Goal: Task Accomplishment & Management: Complete application form

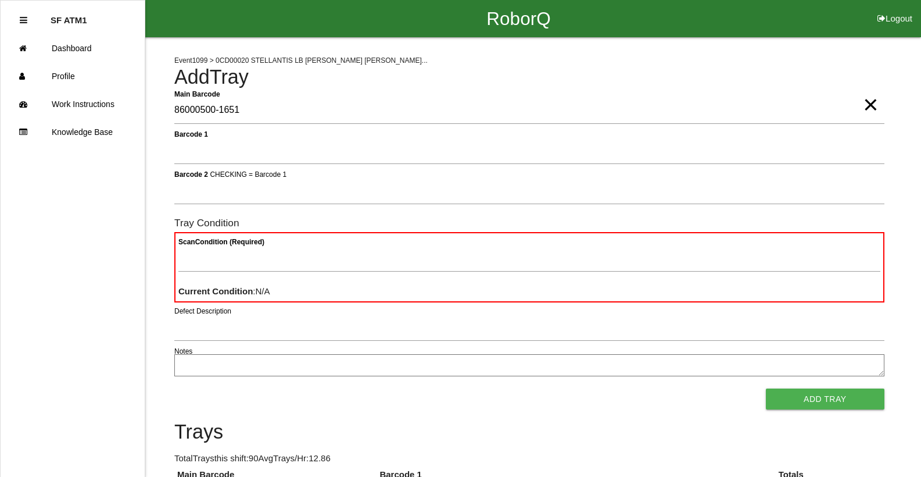
type Barcode "86000500-1651"
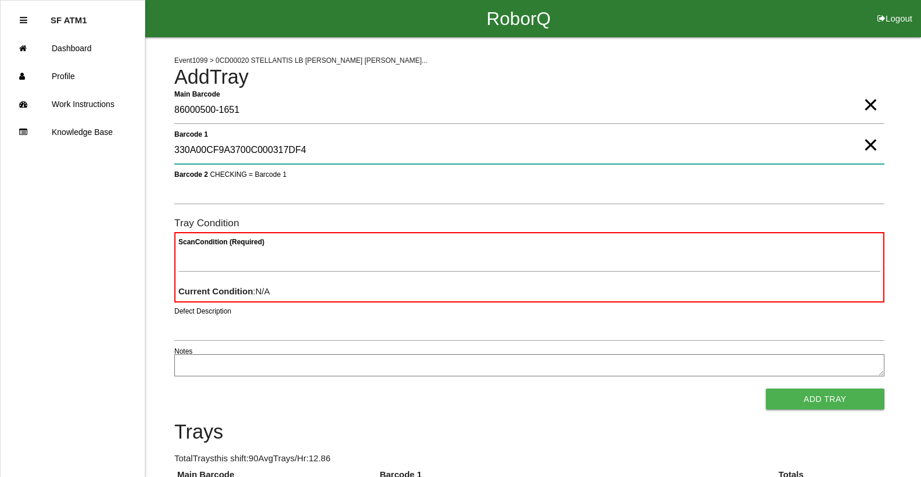
type 1 "330A00CF9A3700C000317DF4"
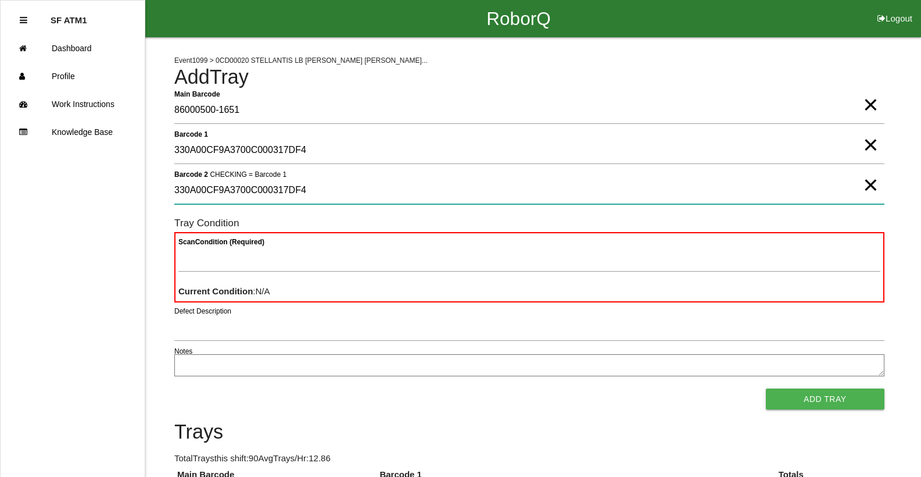
type 2 "330A00CF9A3700C000317DF4"
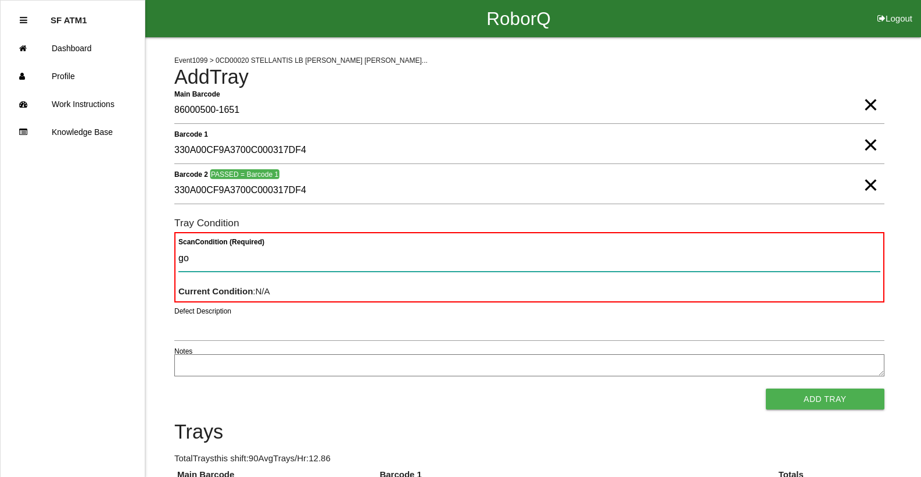
type Condition "goo"
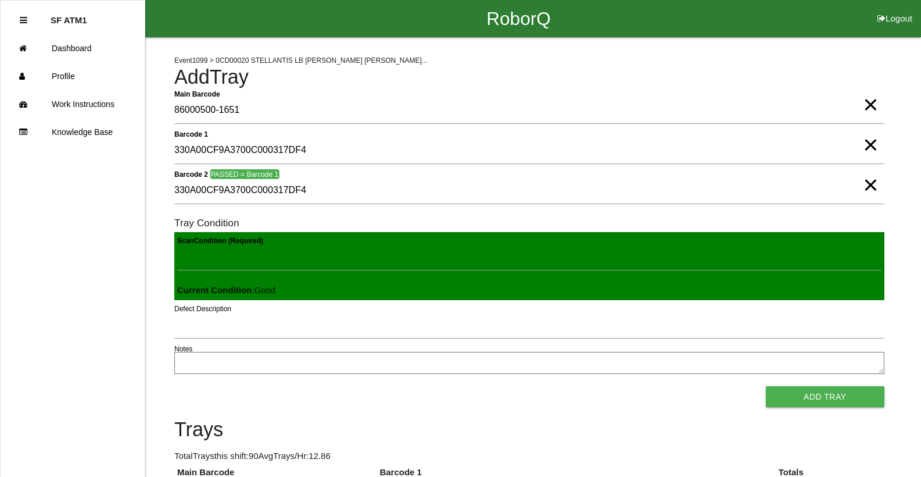
click at [766, 386] on button "Add Tray" at bounding box center [825, 396] width 119 height 21
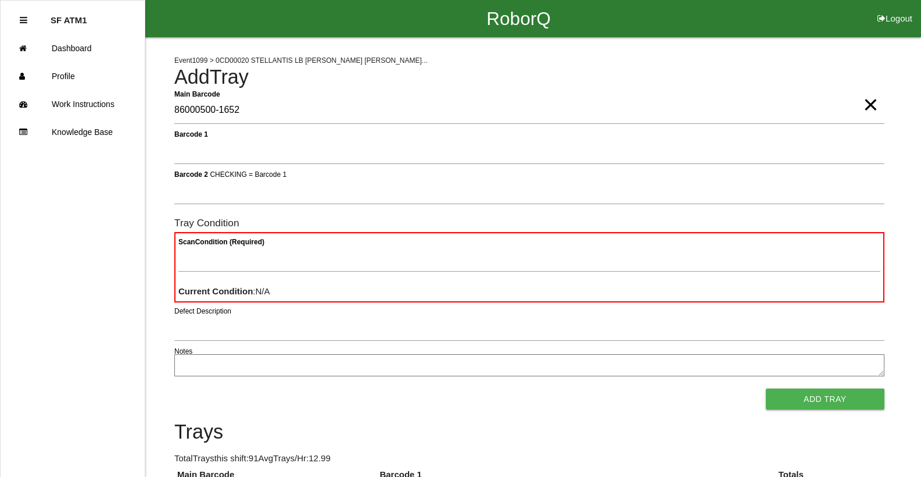
type Barcode "86000500-1652"
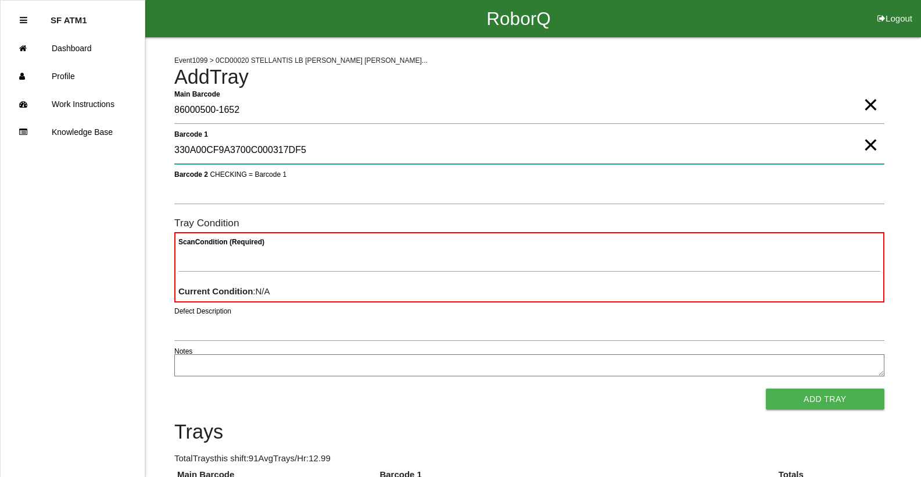
type 1 "330A00CF9A3700C000317DF5"
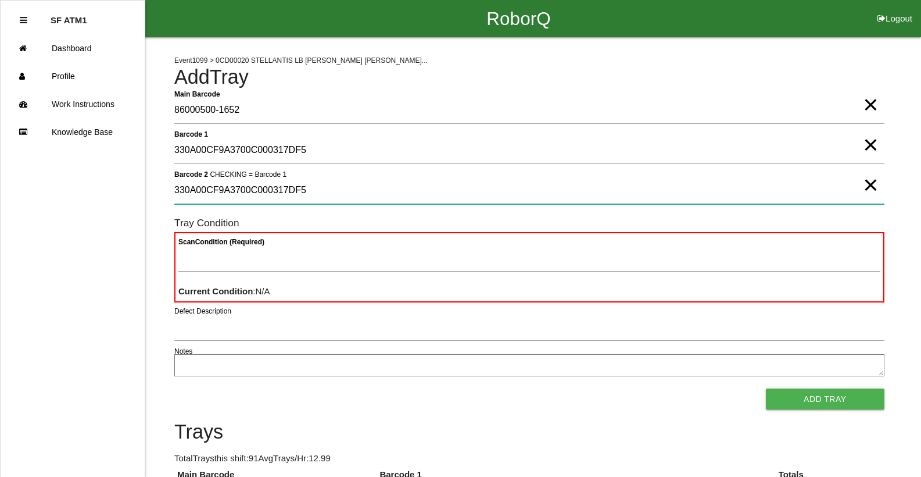
type 2 "330A00CF9A3700C000317DF5"
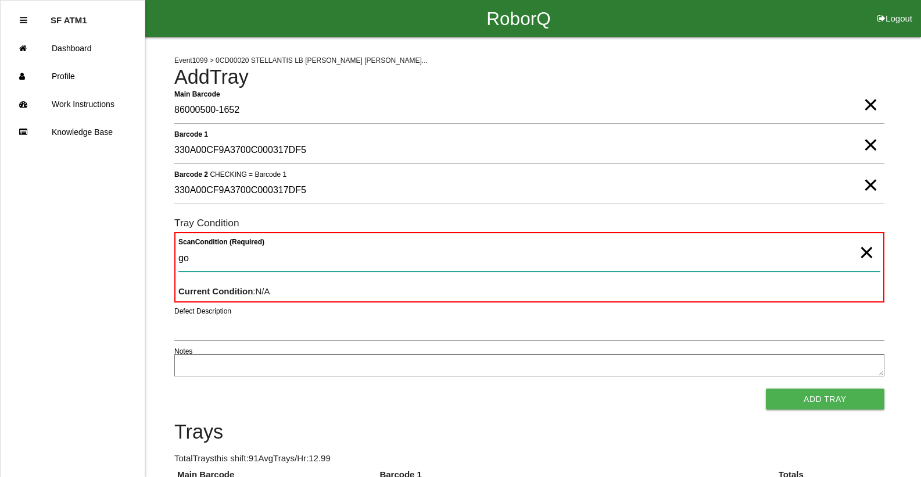
type Condition "goo"
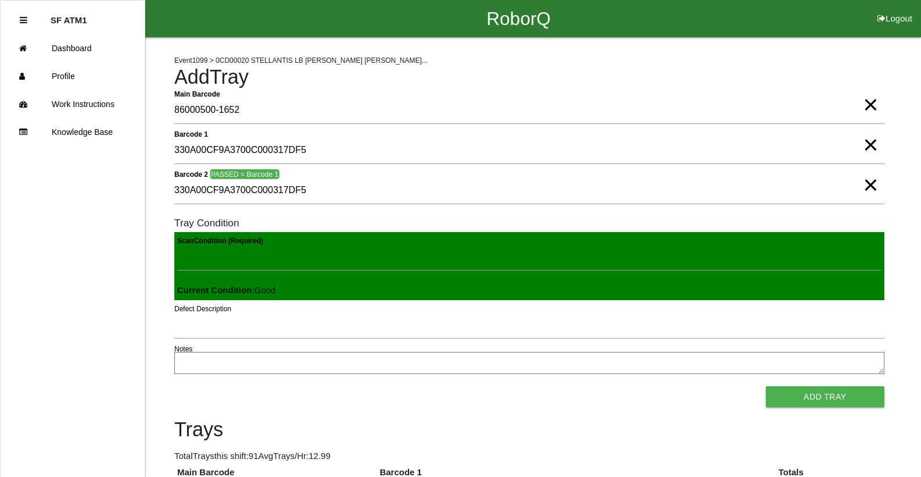
click at [766, 386] on button "Add Tray" at bounding box center [825, 396] width 119 height 21
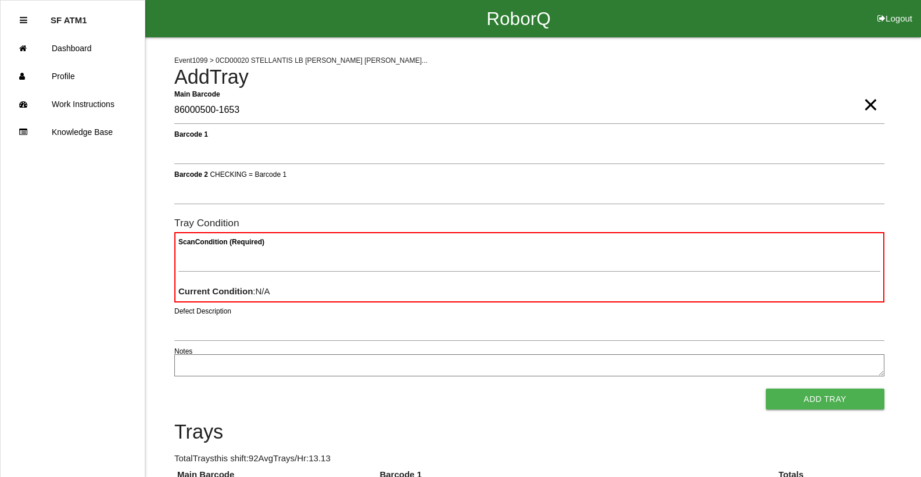
type Barcode "86000500-1653"
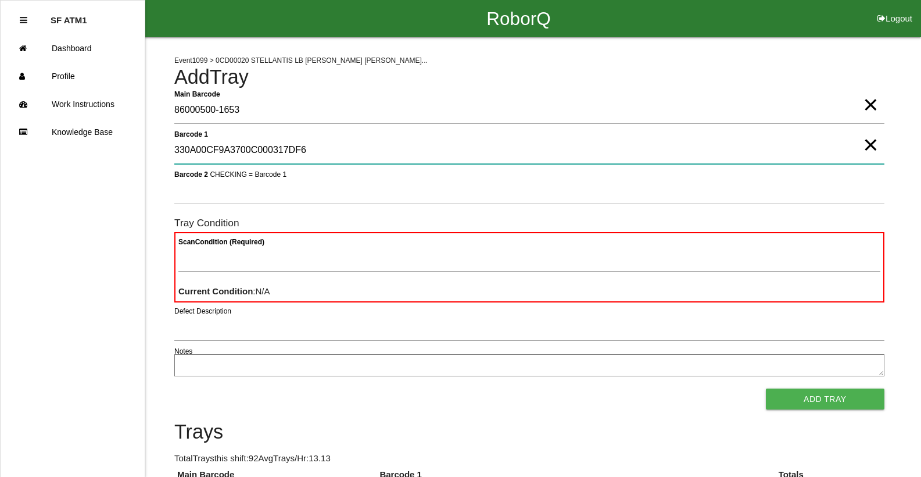
type 1 "330A00CF9A3700C000317DF6"
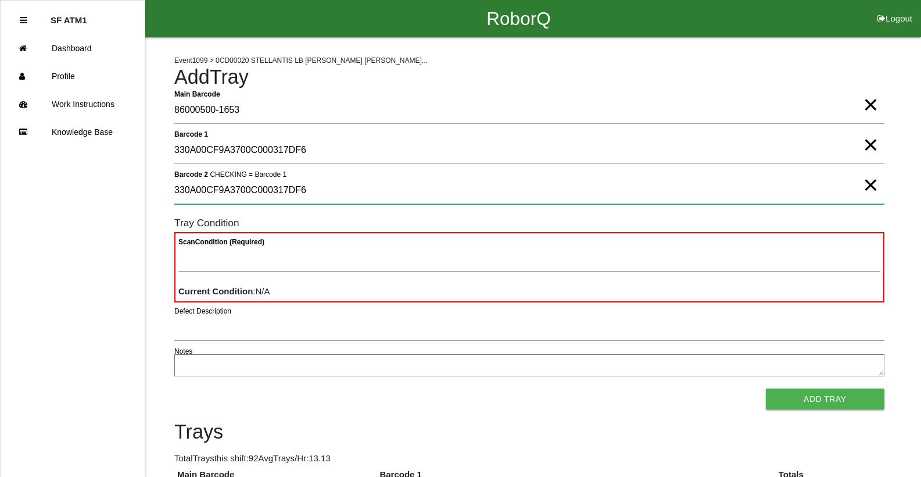
type 2 "330A00CF9A3700C000317DF6"
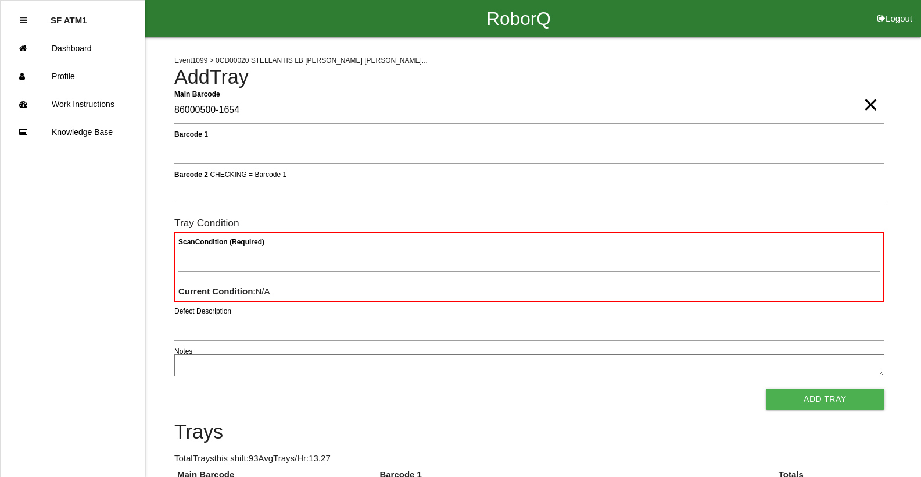
type Barcode "86000500-1654"
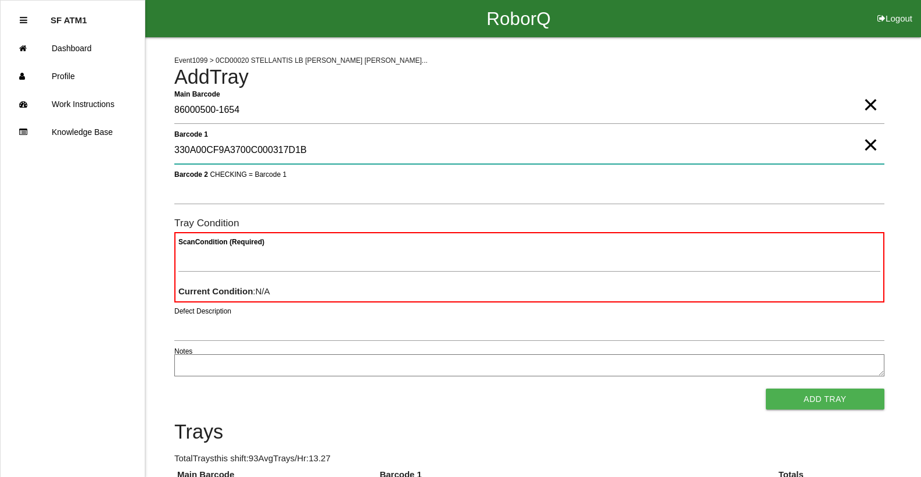
type 1 "330A00CF9A3700C000317D1B"
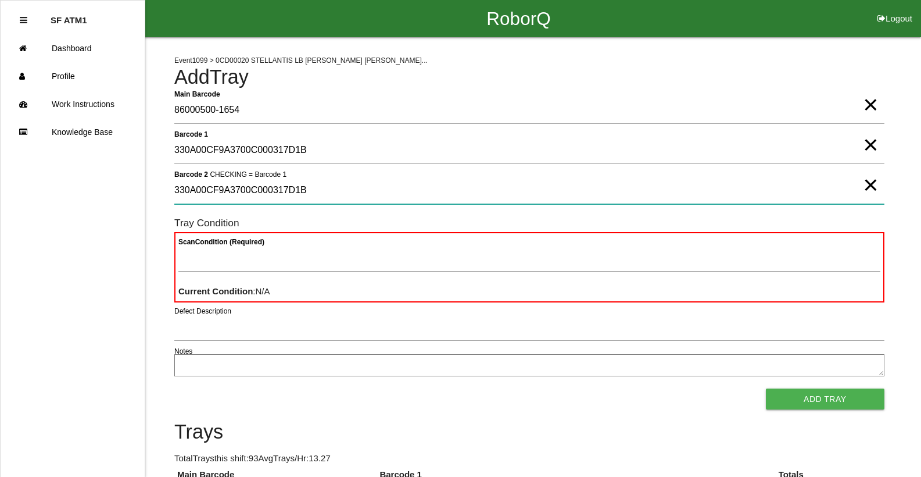
type 2 "330A00CF9A3700C000317D1B"
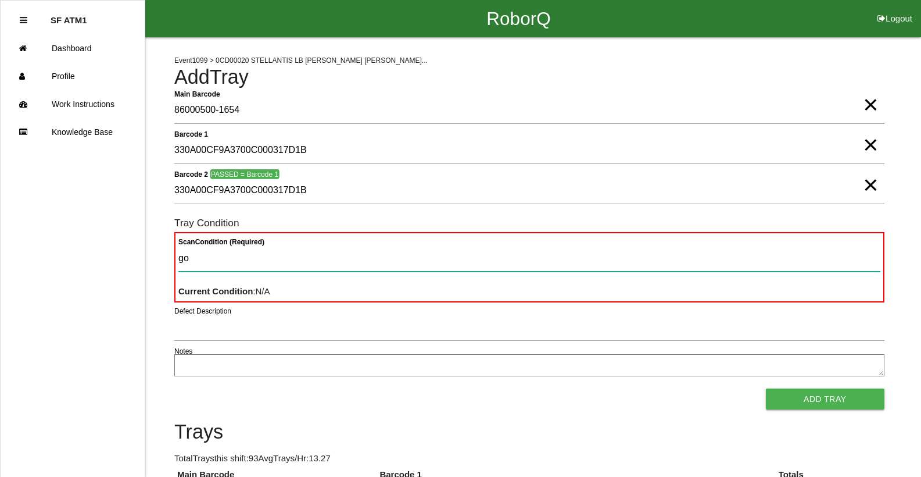
type Condition "goo"
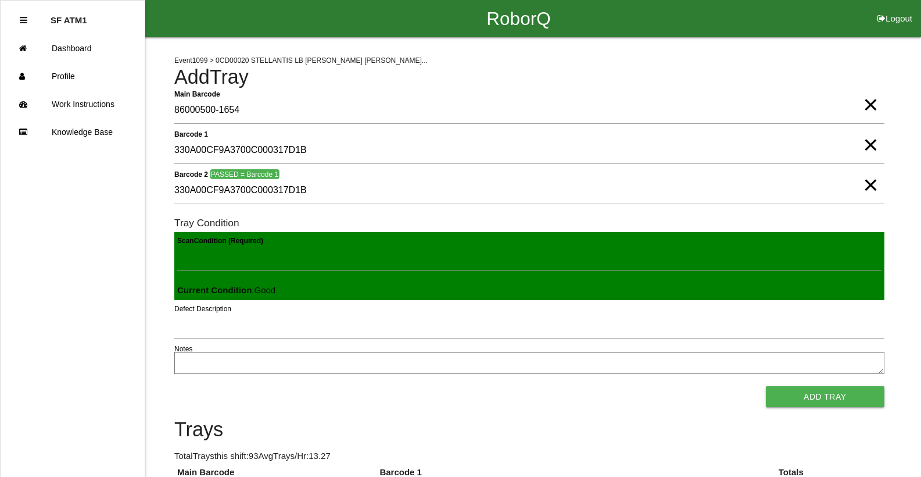
click at [766, 386] on button "Add Tray" at bounding box center [825, 396] width 119 height 21
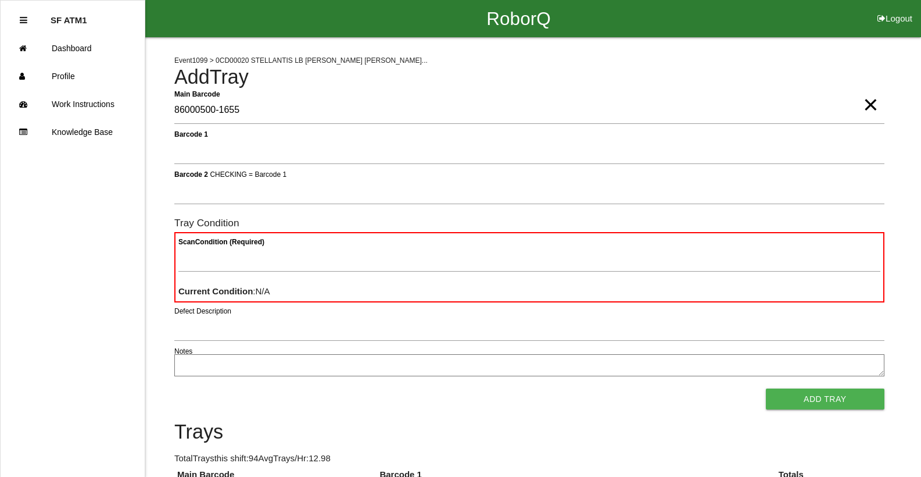
type Barcode "86000500-1655"
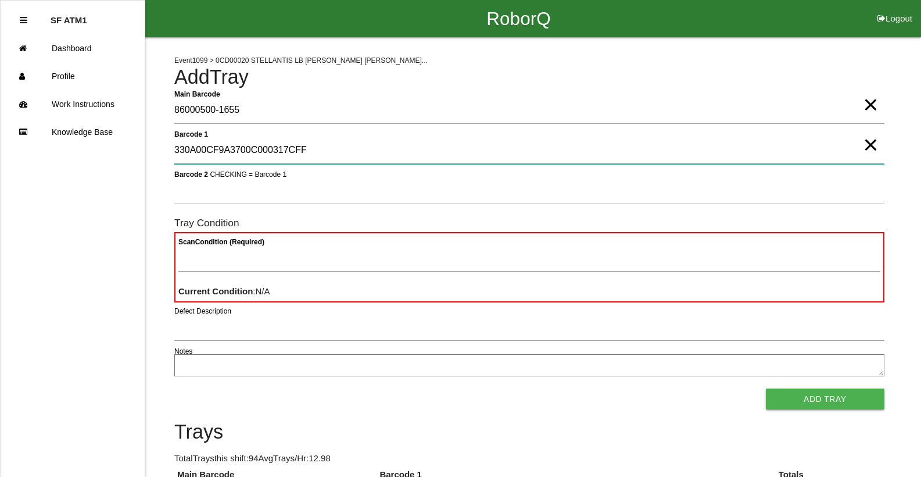
type 1 "330A00CF9A3700C000317CFF"
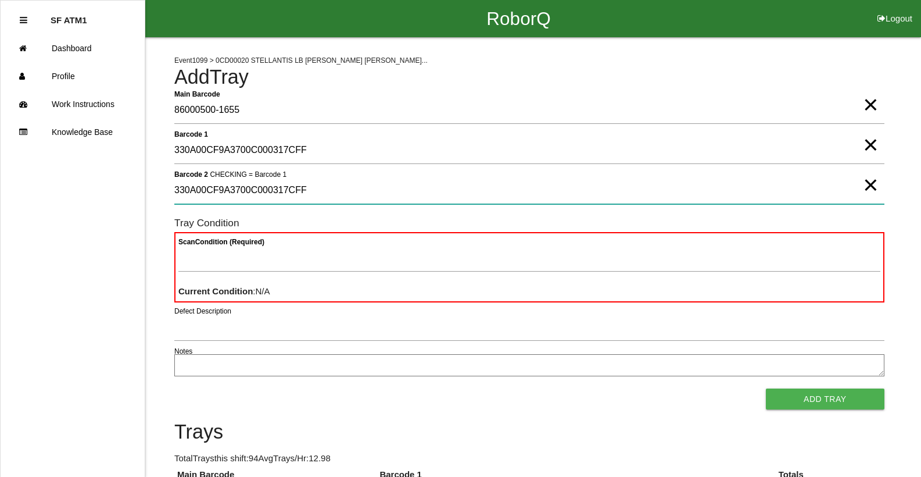
type 2 "330A00CF9A3700C000317CFF"
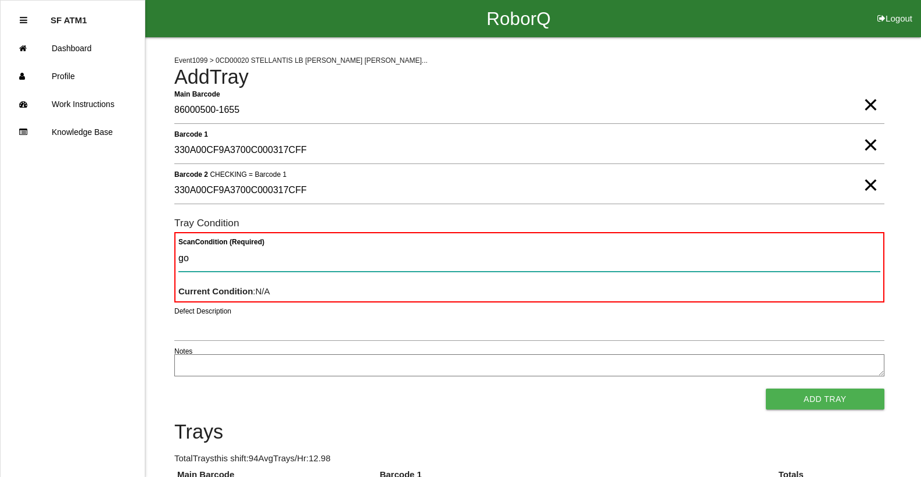
type Condition "goo"
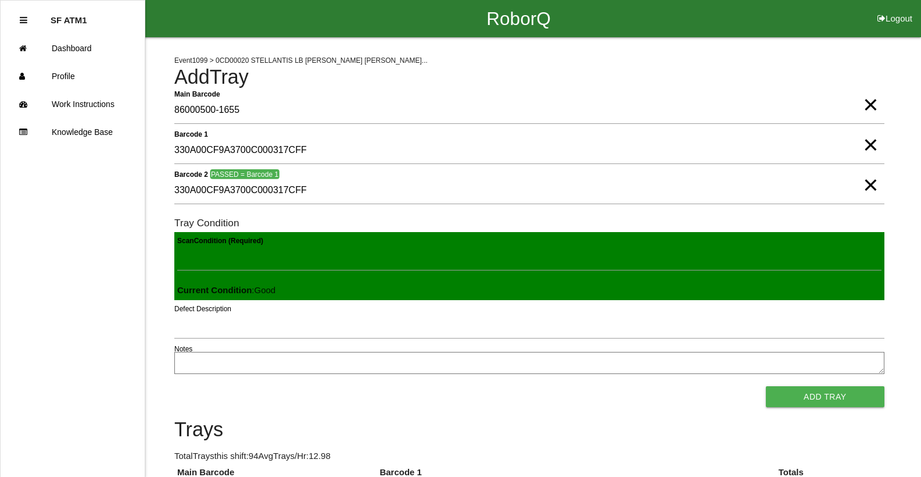
click at [766, 386] on button "Add Tray" at bounding box center [825, 396] width 119 height 21
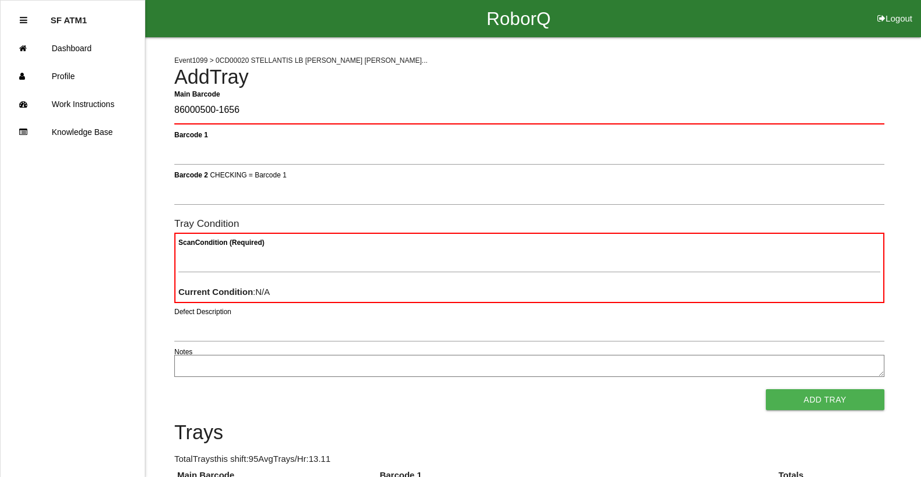
type Barcode "86000500-1656"
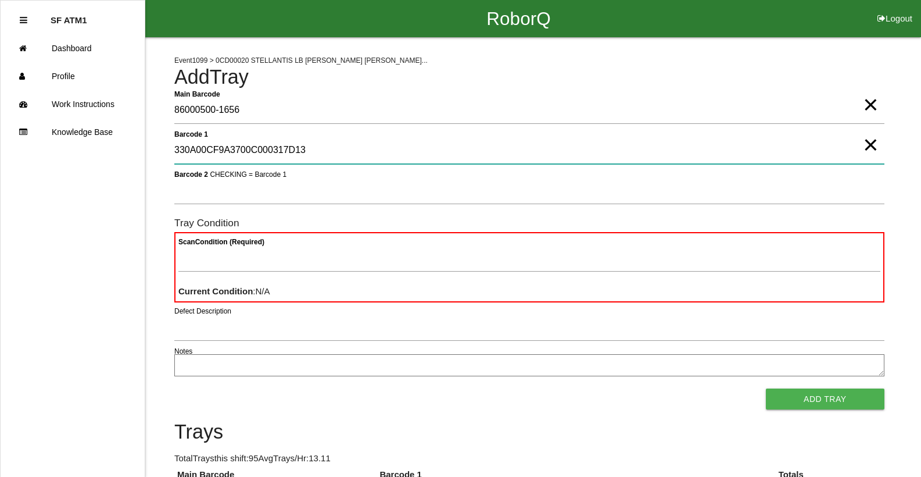
type 1 "330A00CF9A3700C000317D13"
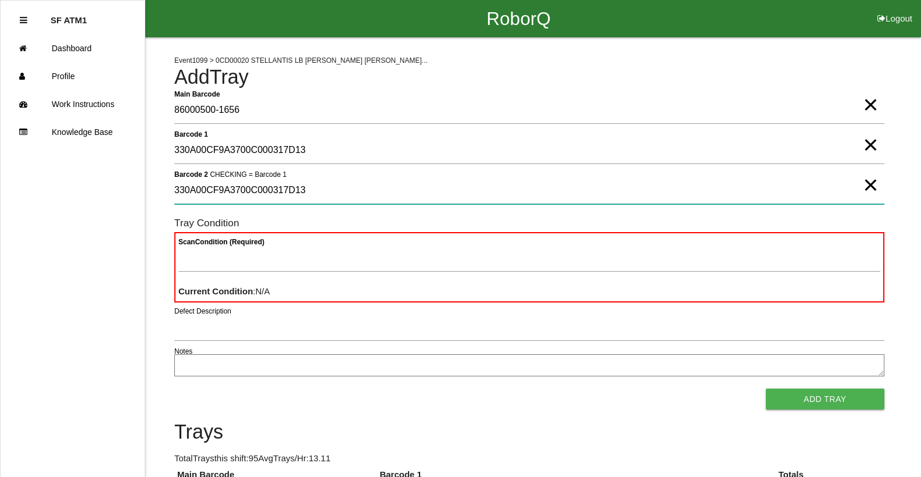
type 2 "330A00CF9A3700C000317D13"
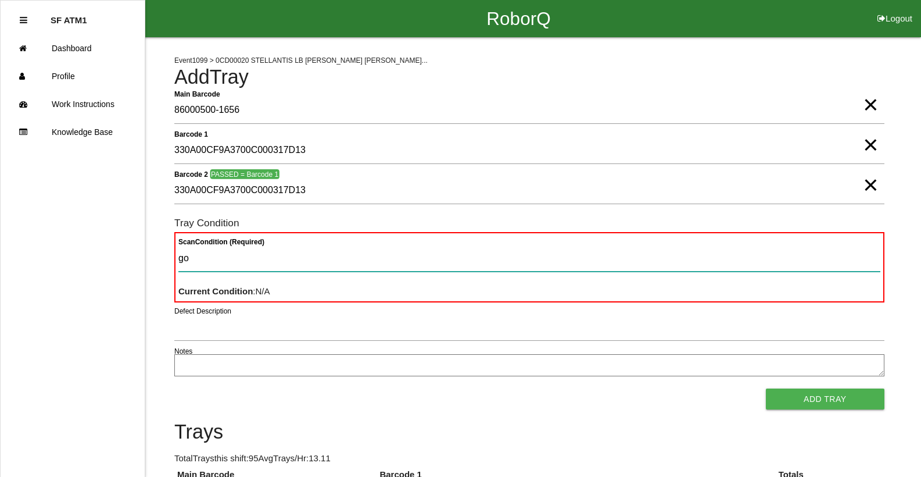
type Condition "goo"
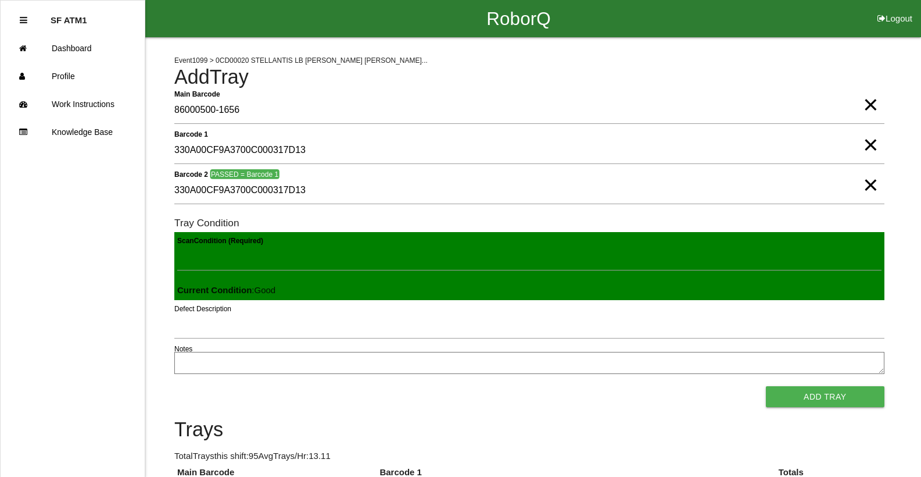
click button "Add Tray" at bounding box center [825, 396] width 119 height 21
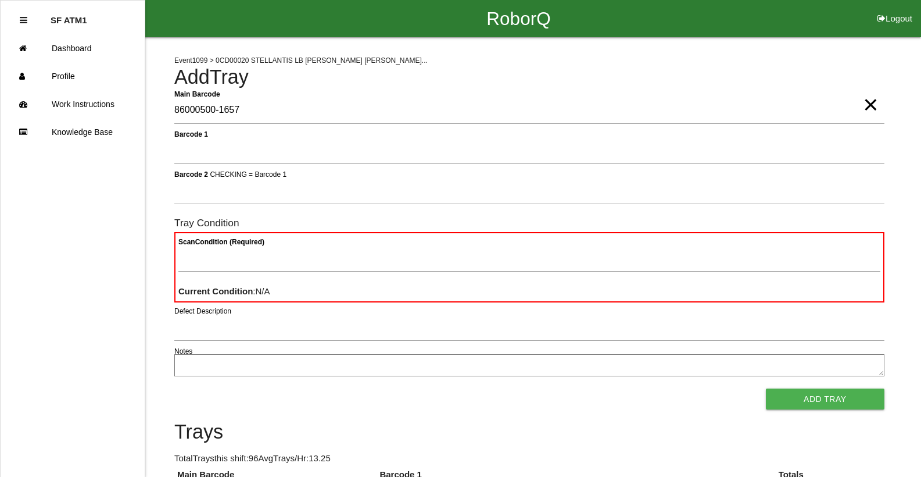
type Barcode "86000500-1657"
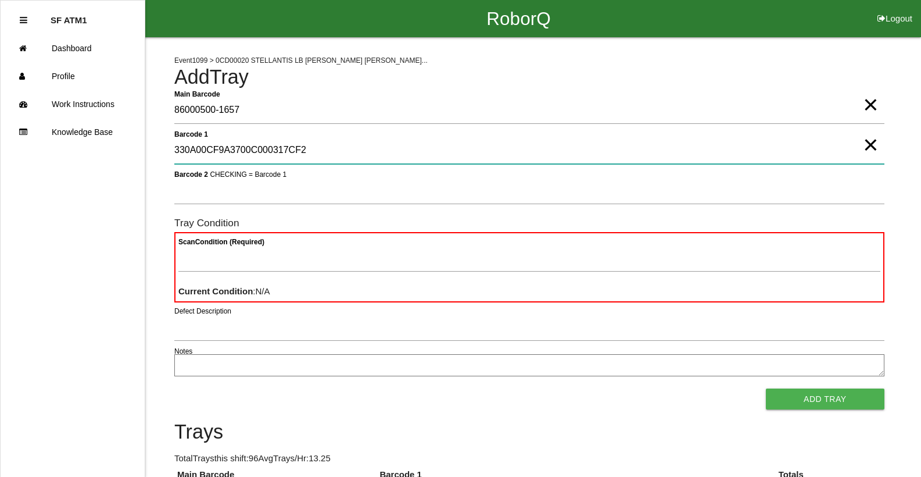
type 1 "330A00CF9A3700C000317CF2"
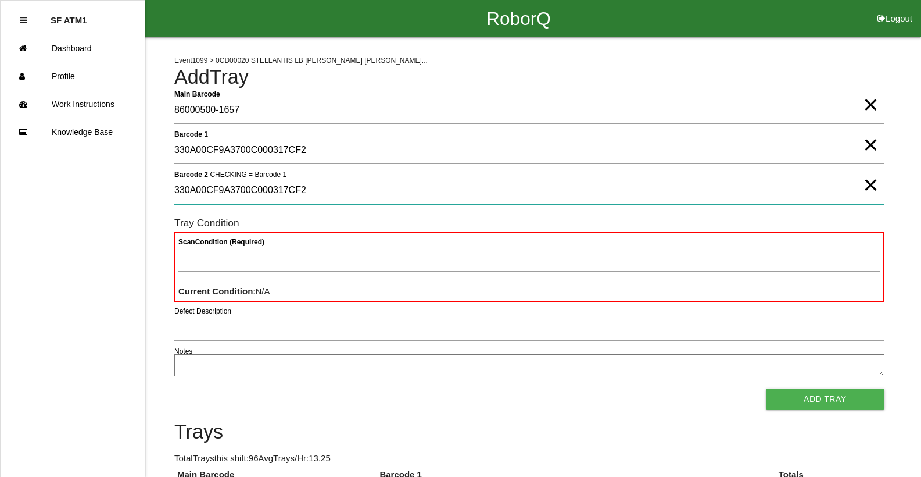
type 2 "330A00CF9A3700C000317CF2"
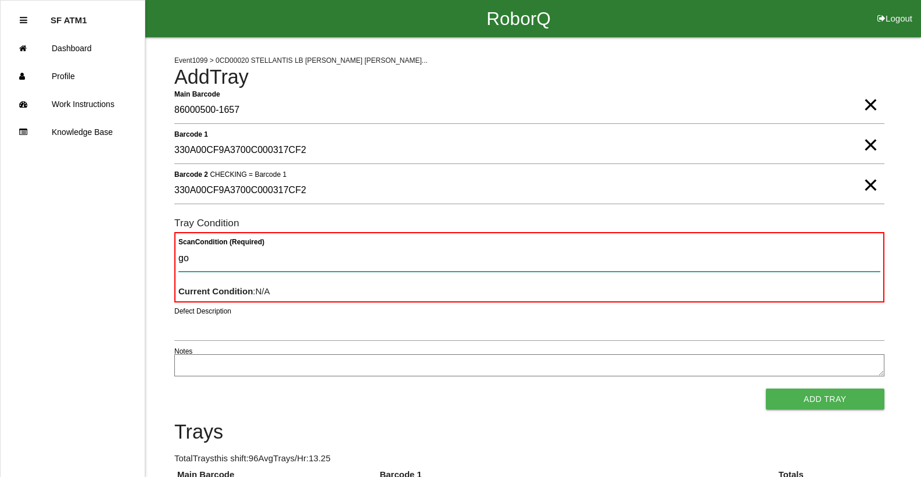
type Condition "goo"
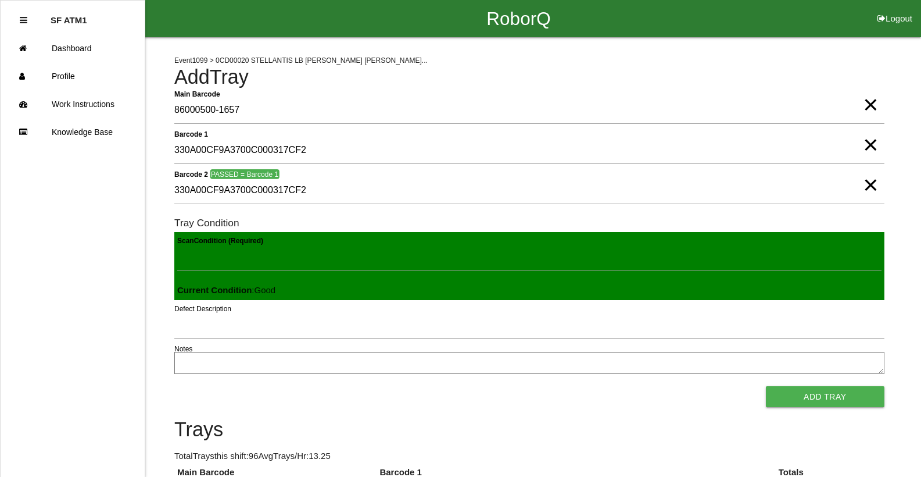
click at [766, 386] on button "Add Tray" at bounding box center [825, 396] width 119 height 21
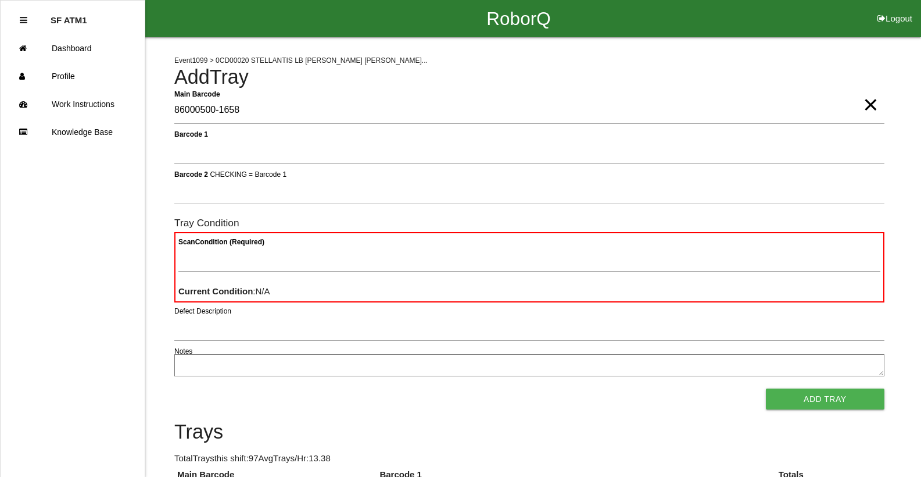
type Barcode "86000500-1658"
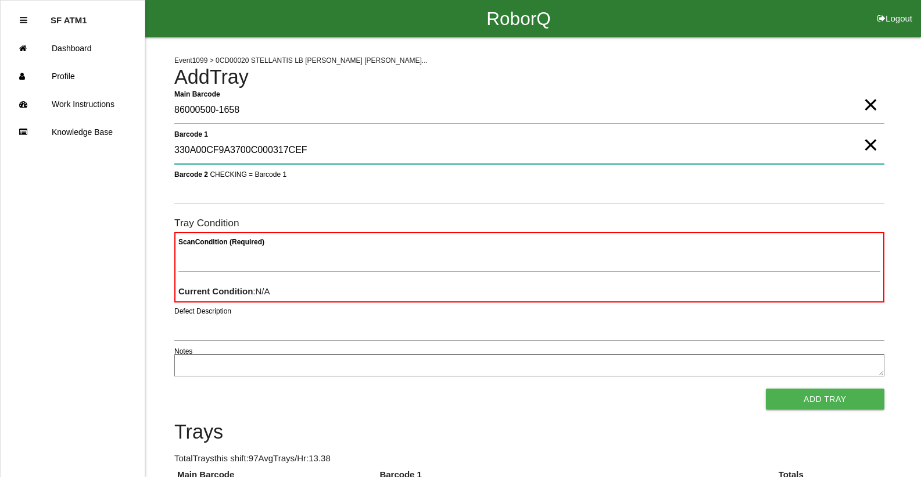
type 1 "330A00CF9A3700C000317CEF"
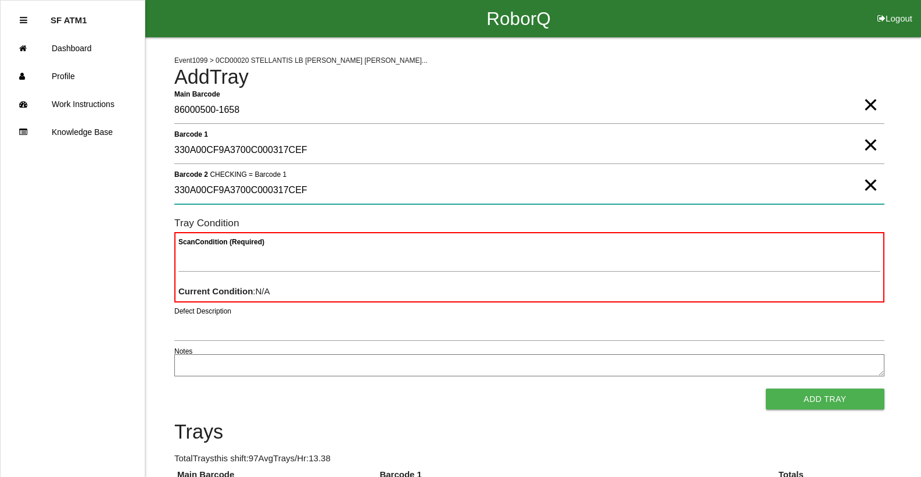
type 2 "330A00CF9A3700C000317CEF"
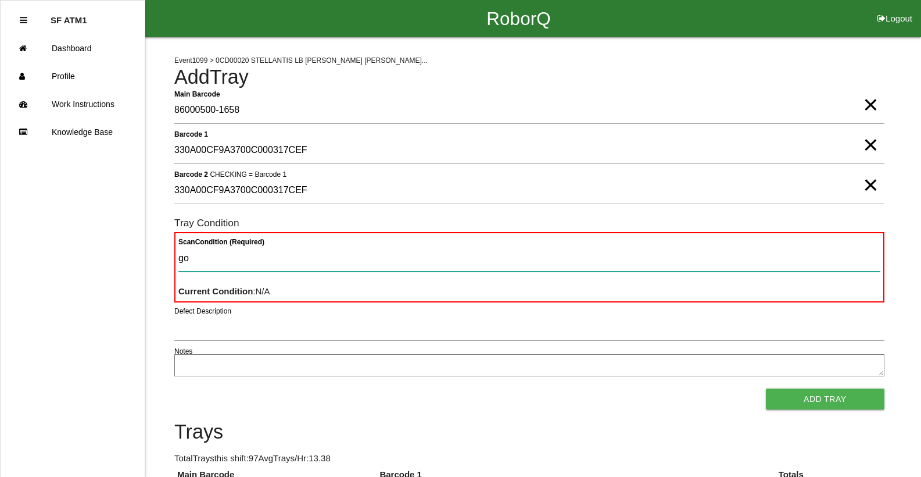
type Condition "goo"
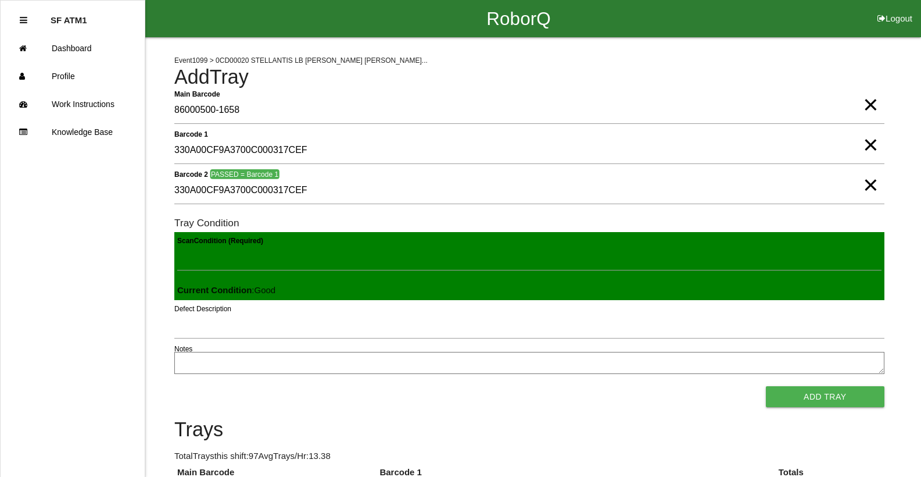
click at [766, 386] on button "Add Tray" at bounding box center [825, 396] width 119 height 21
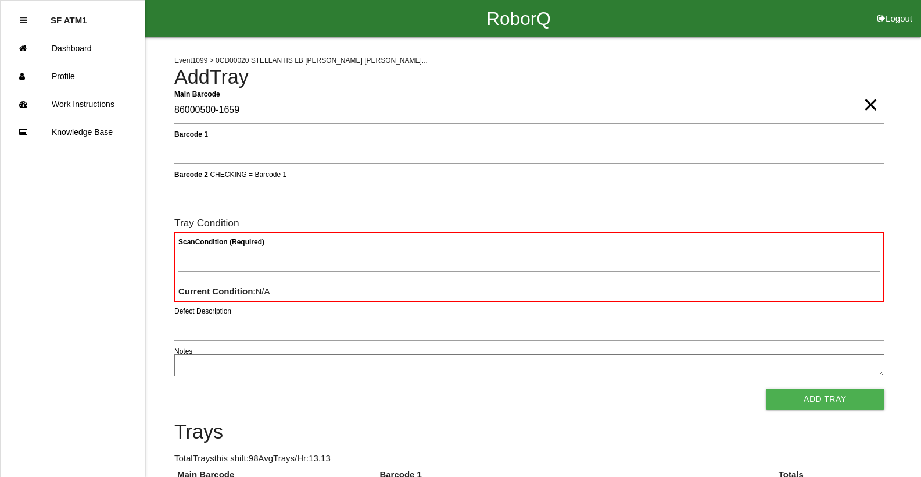
type Barcode "86000500-1659"
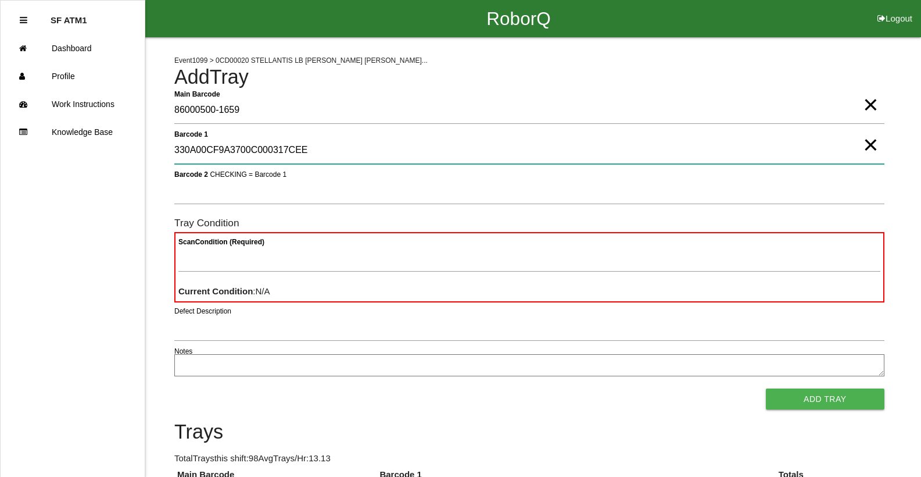
type 1 "330A00CF9A3700C000317CEE"
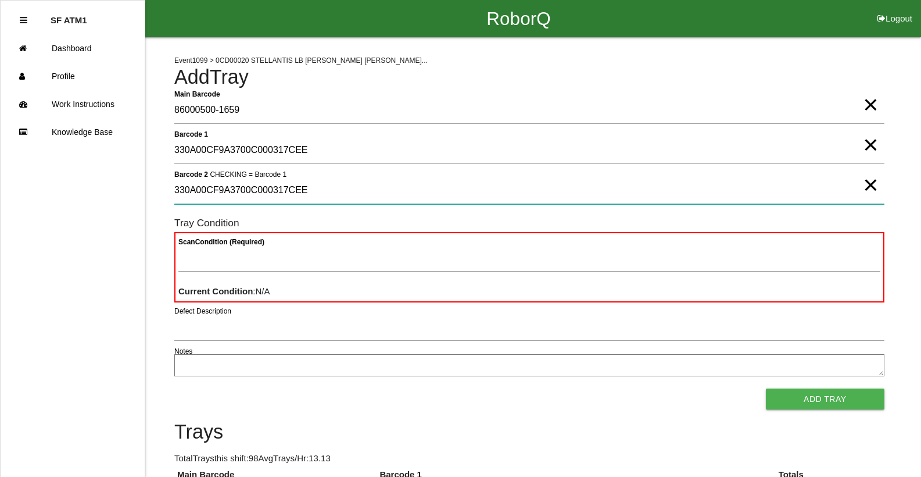
type 2 "330A00CF9A3700C000317CEE"
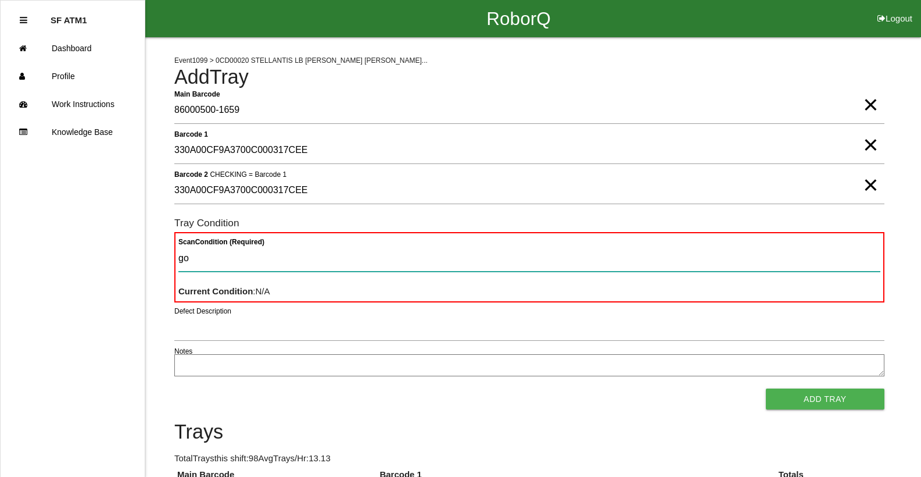
type Condition "goo"
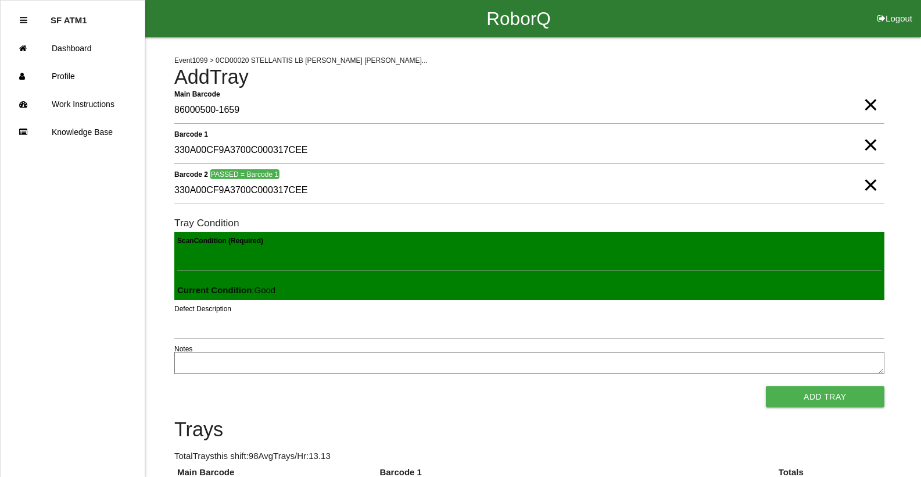
click at [766, 386] on button "Add Tray" at bounding box center [825, 396] width 119 height 21
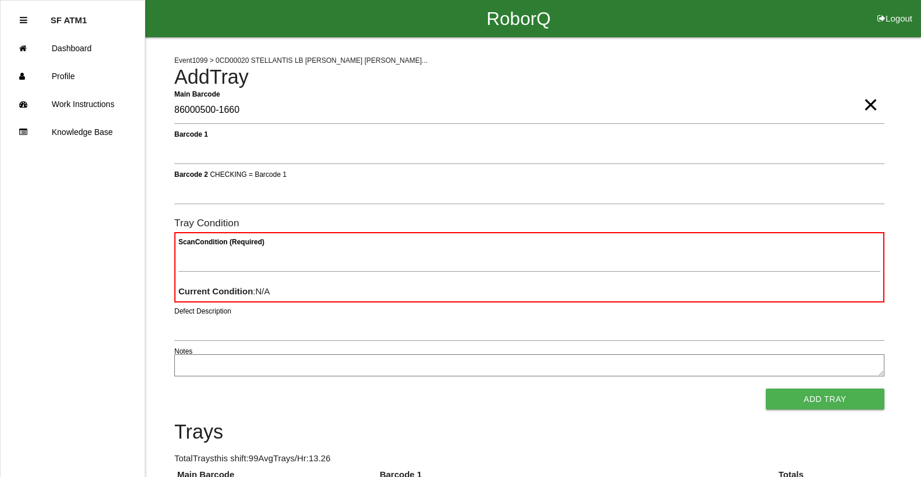
type Barcode "86000500-1660"
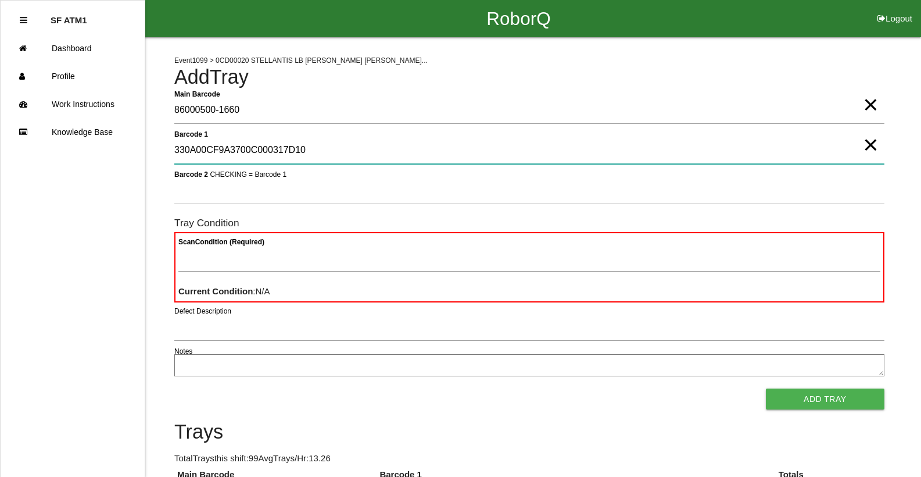
type 1 "330A00CF9A3700C000317D10"
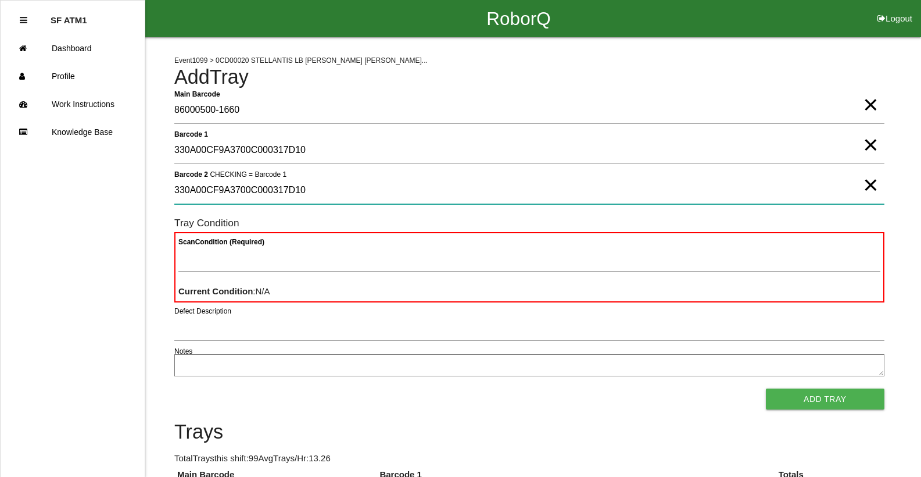
type 2 "330A00CF9A3700C000317D10"
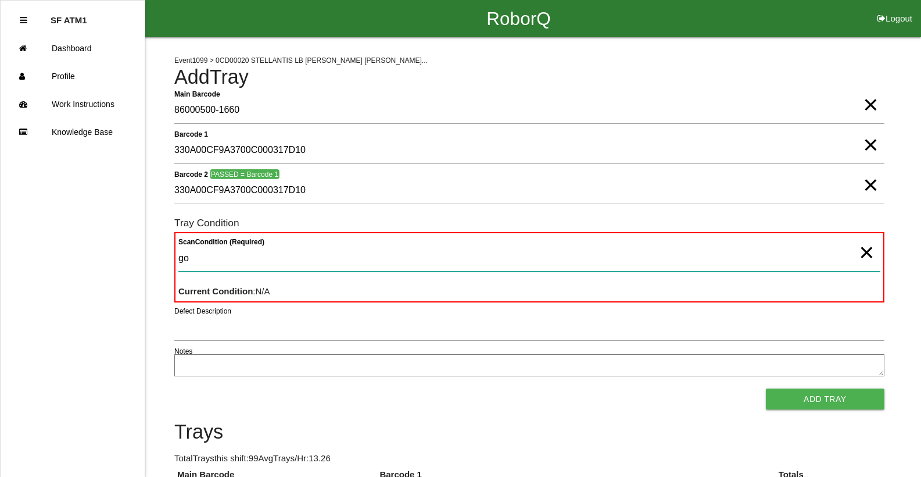
type Condition "goo"
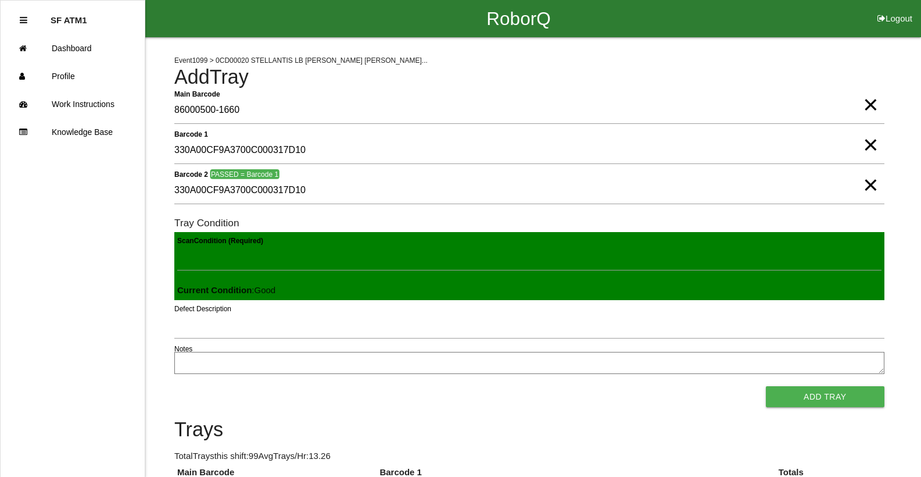
click at [766, 386] on button "Add Tray" at bounding box center [825, 396] width 119 height 21
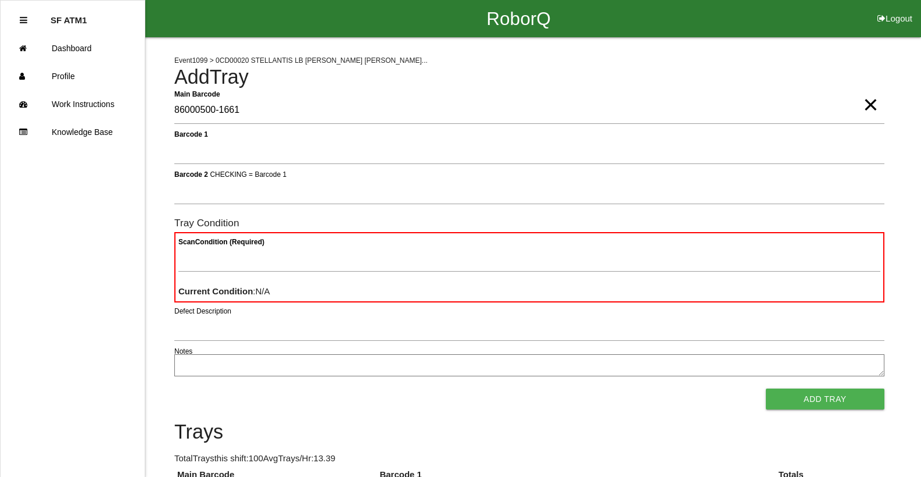
type Barcode "86000500-1661"
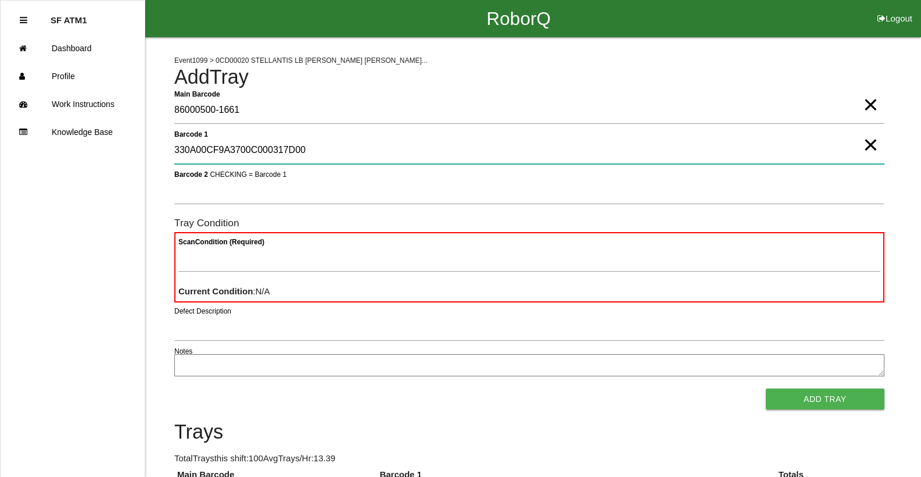
type 1 "330A00CF9A3700C000317D00"
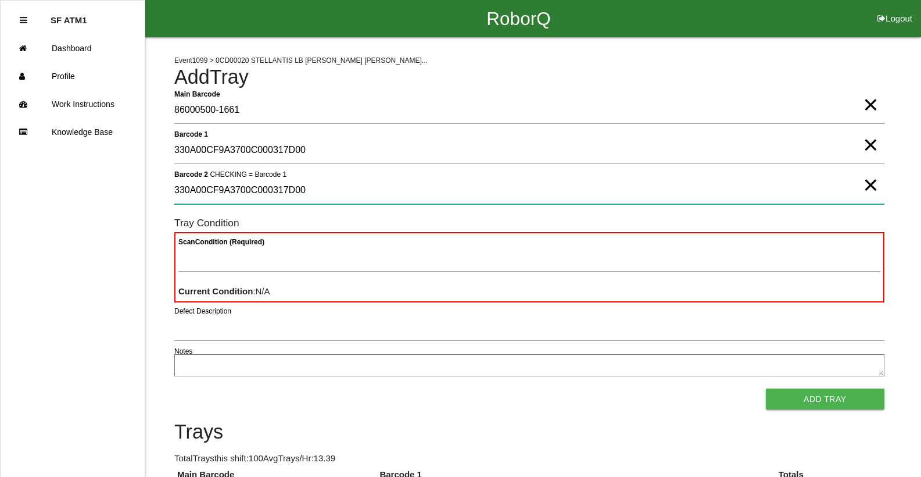
type 2 "330A00CF9A3700C000317D00"
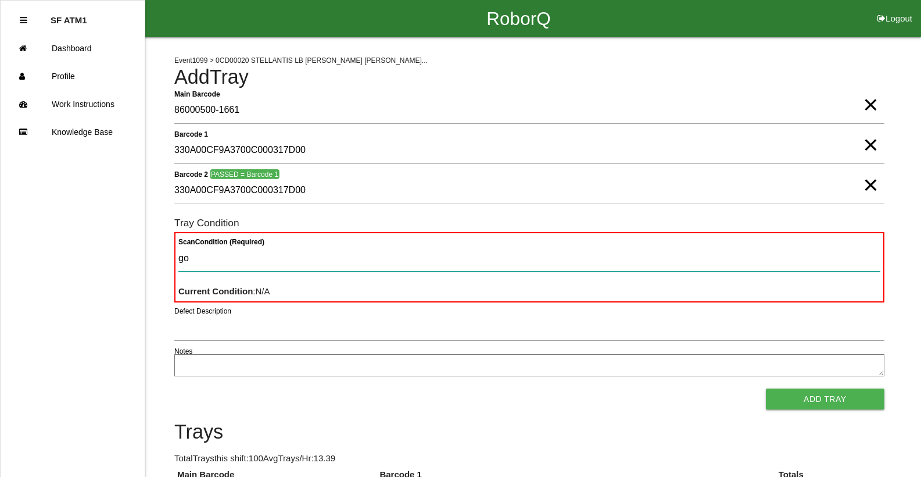
type Condition "goo"
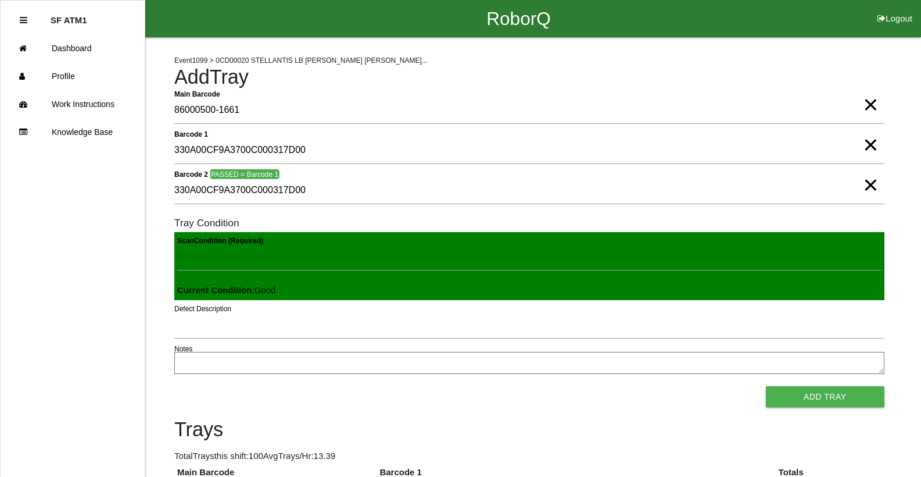
click at [766, 386] on button "Add Tray" at bounding box center [825, 396] width 119 height 21
